Goal: Find specific page/section

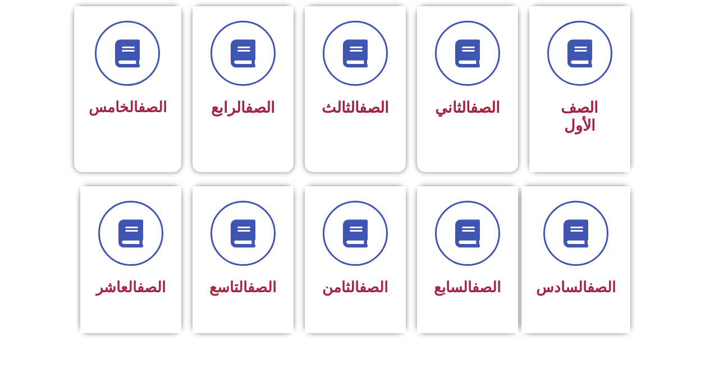
scroll to position [329, 0]
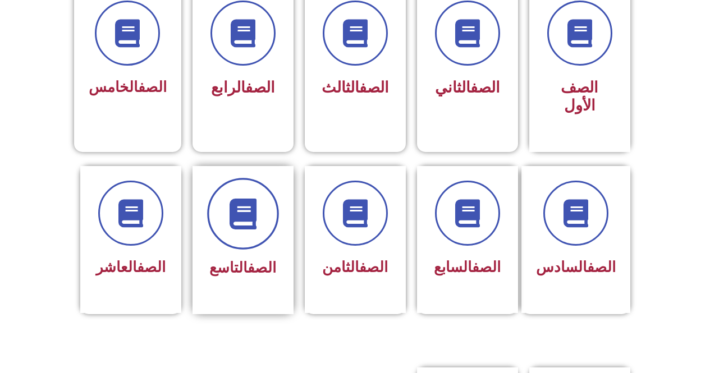
click at [243, 198] on icon at bounding box center [242, 213] width 31 height 31
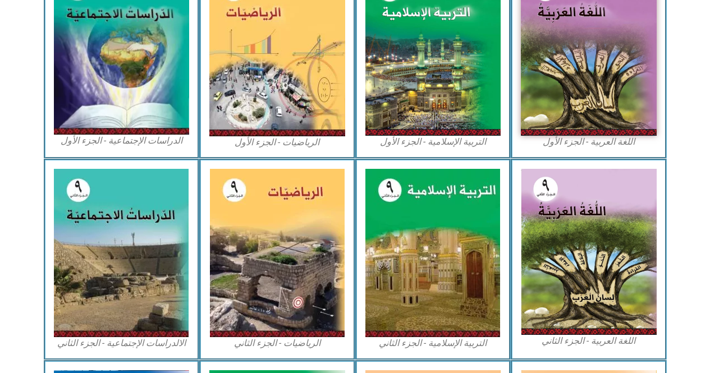
scroll to position [398, 0]
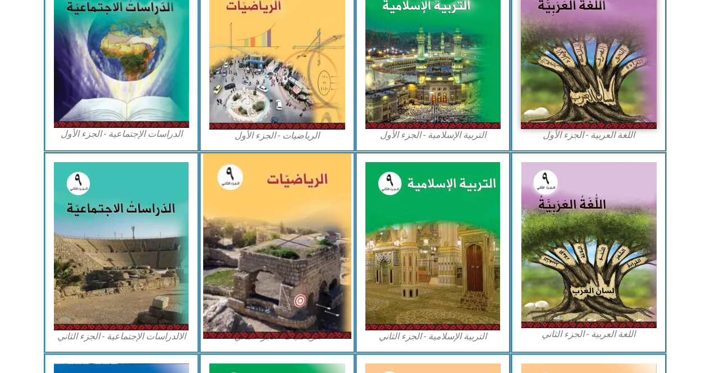
click at [278, 192] on img at bounding box center [277, 246] width 148 height 185
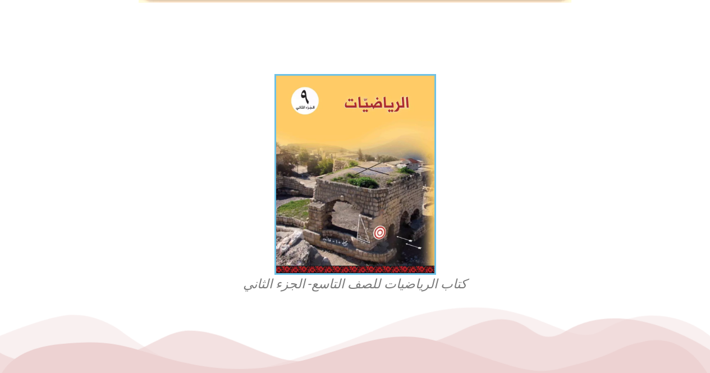
scroll to position [281, 0]
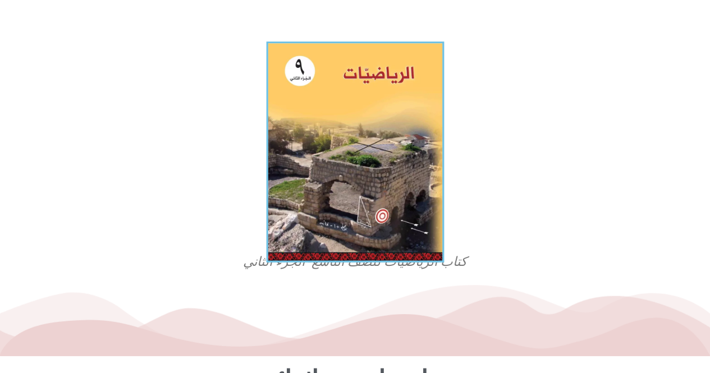
click at [407, 123] on img at bounding box center [355, 152] width 178 height 221
